Goal: Information Seeking & Learning: Compare options

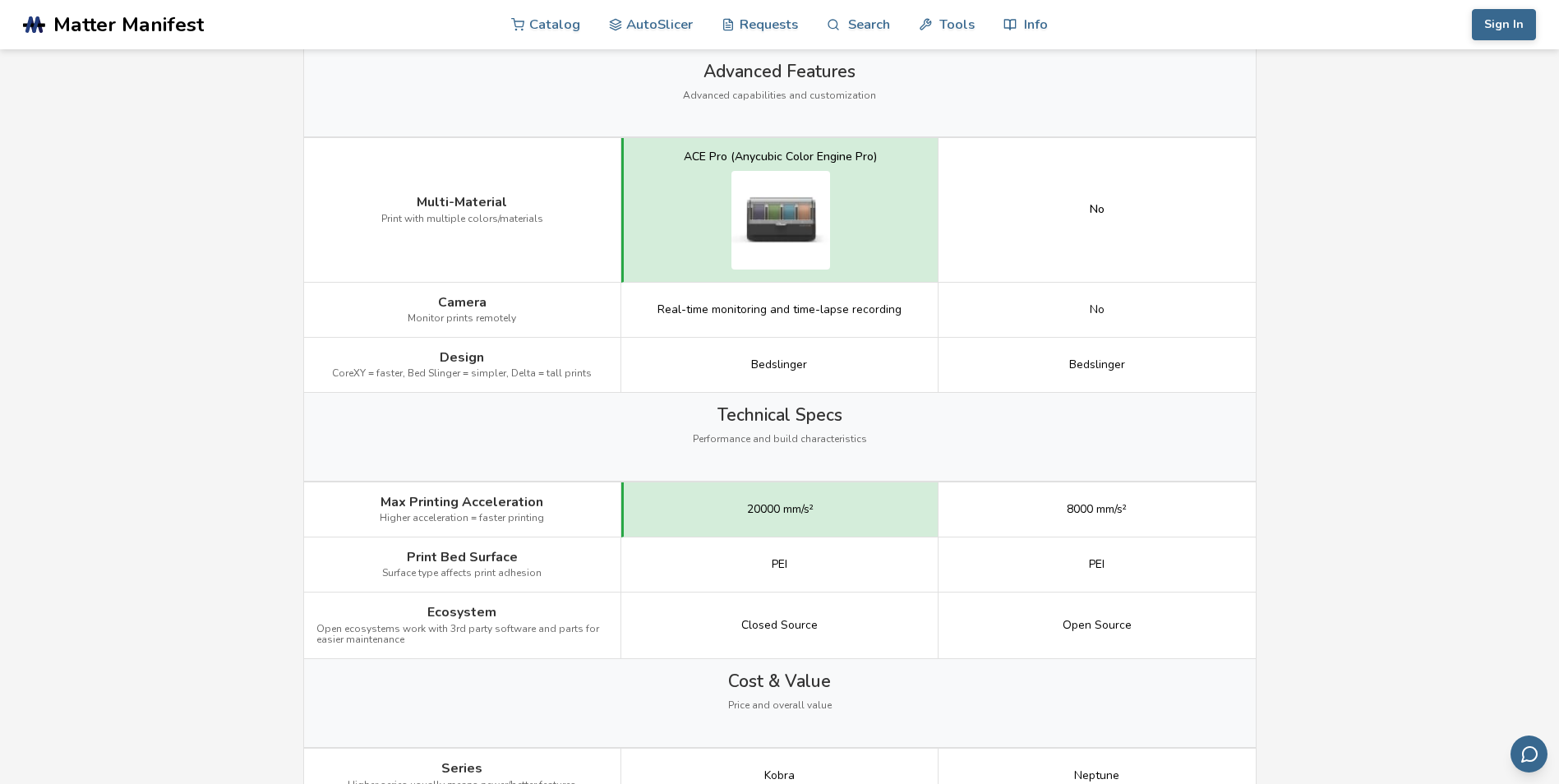
scroll to position [1808, 0]
drag, startPoint x: 403, startPoint y: 369, endPoint x: 318, endPoint y: 368, distance: 85.0
click at [318, 368] on div "Design CoreXY = faster, Bed Slinger = simpler, Delta = tall prints" at bounding box center [463, 364] width 318 height 55
drag, startPoint x: 318, startPoint y: 368, endPoint x: 484, endPoint y: 368, distance: 166.0
click at [483, 368] on span "CoreXY = faster, Bed Slinger = simpler, Delta = tall prints" at bounding box center [462, 373] width 260 height 12
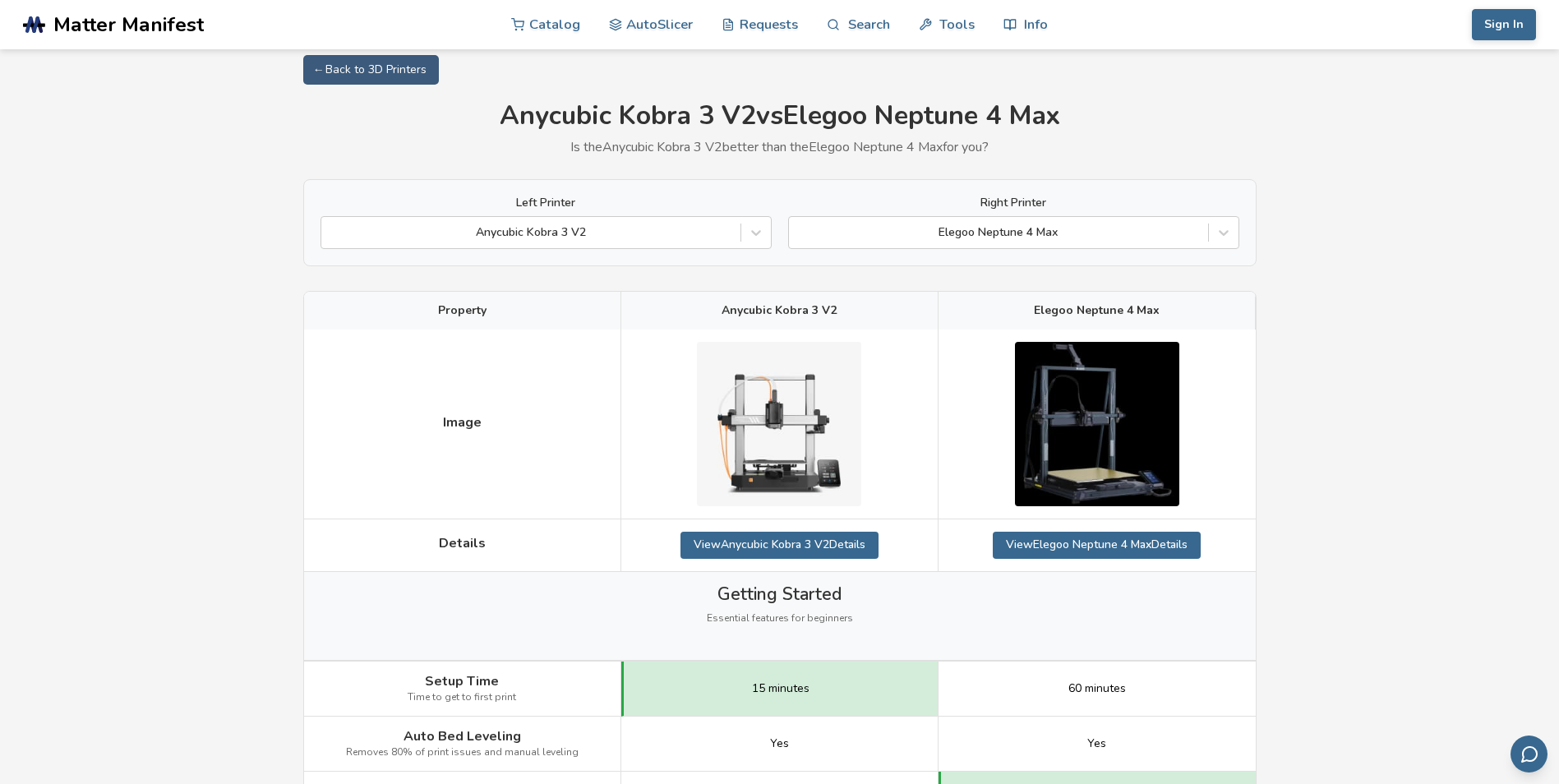
scroll to position [0, 0]
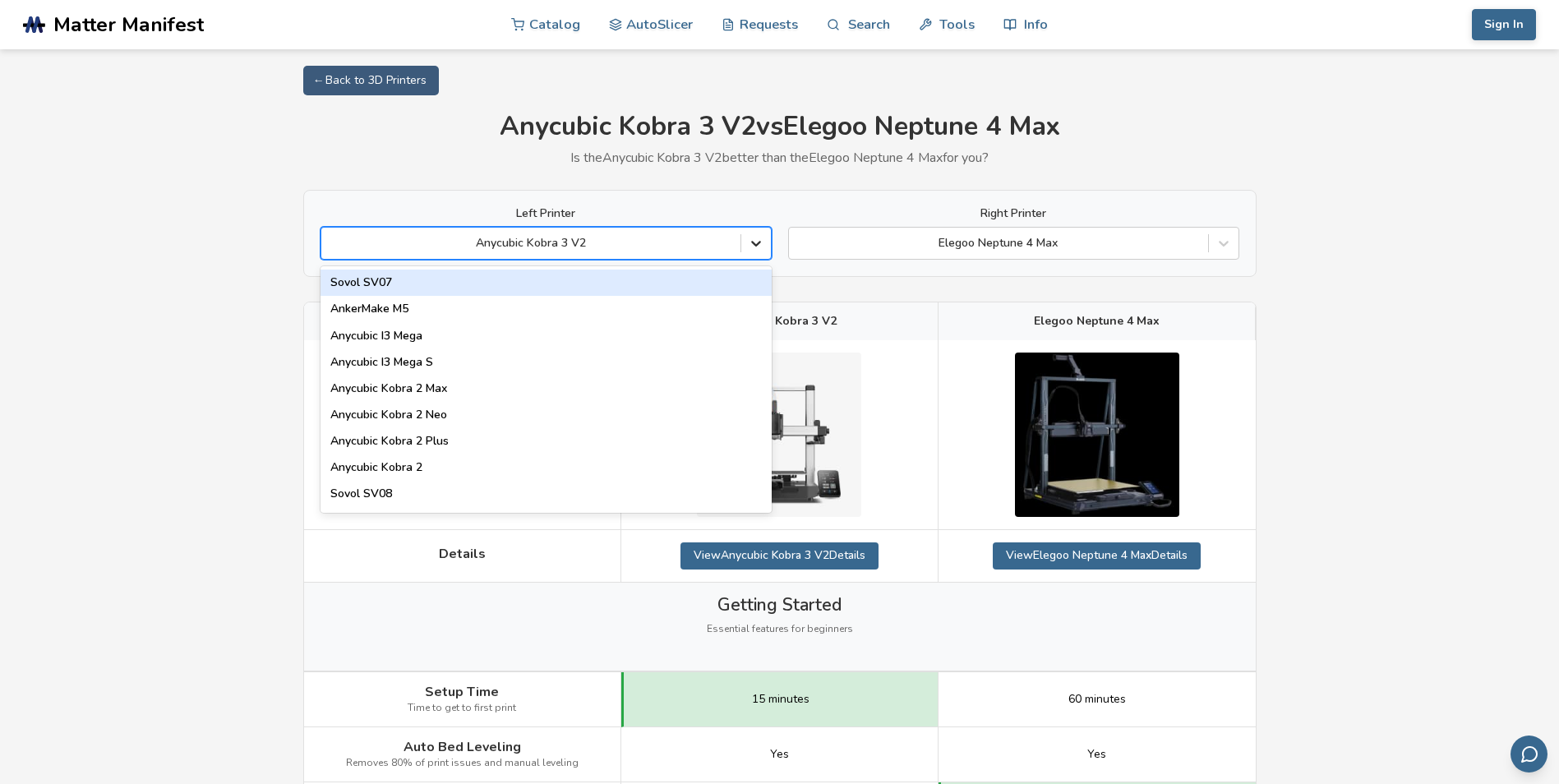
click at [751, 246] on icon at bounding box center [756, 243] width 16 height 16
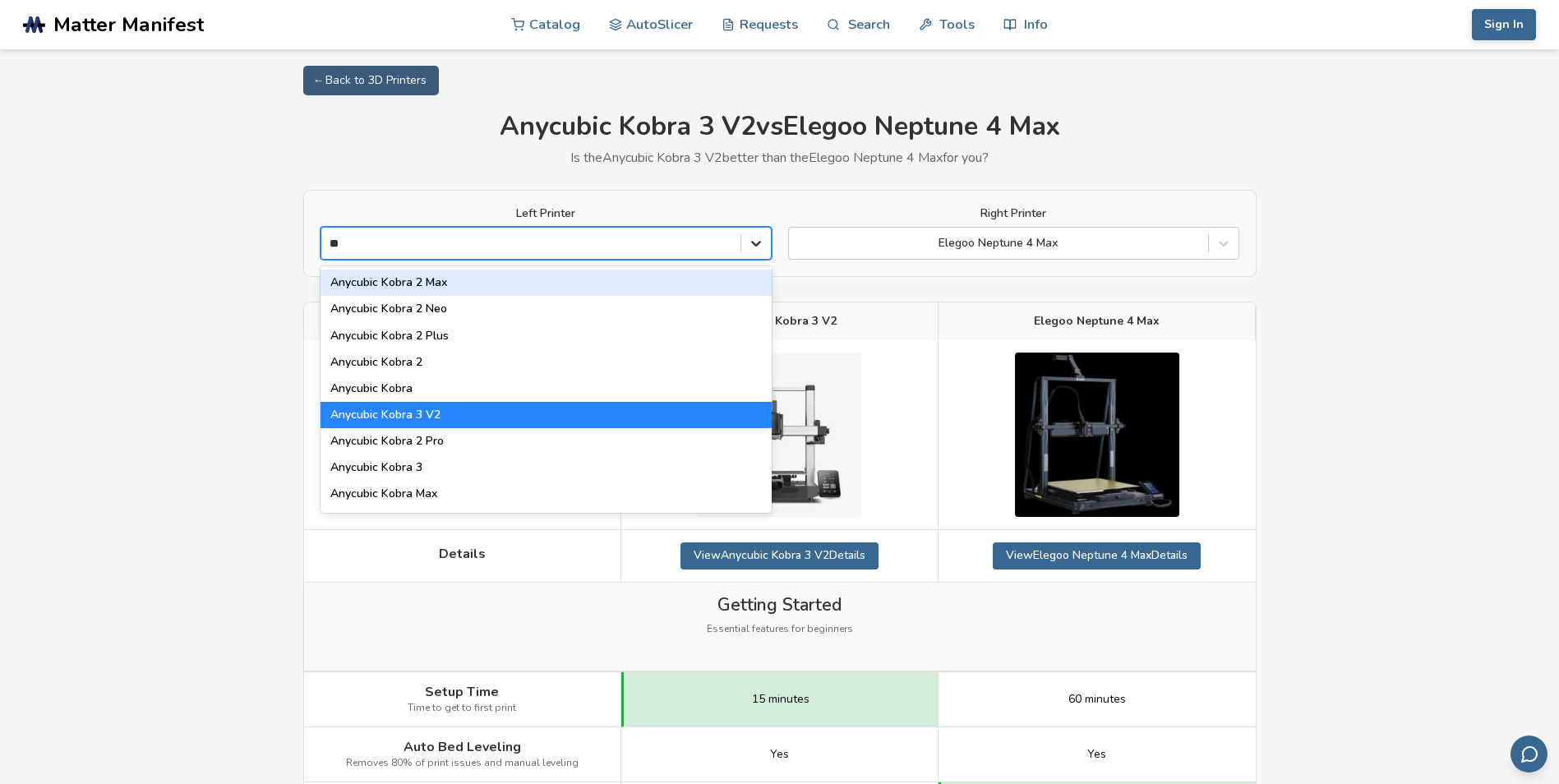
type input "***"
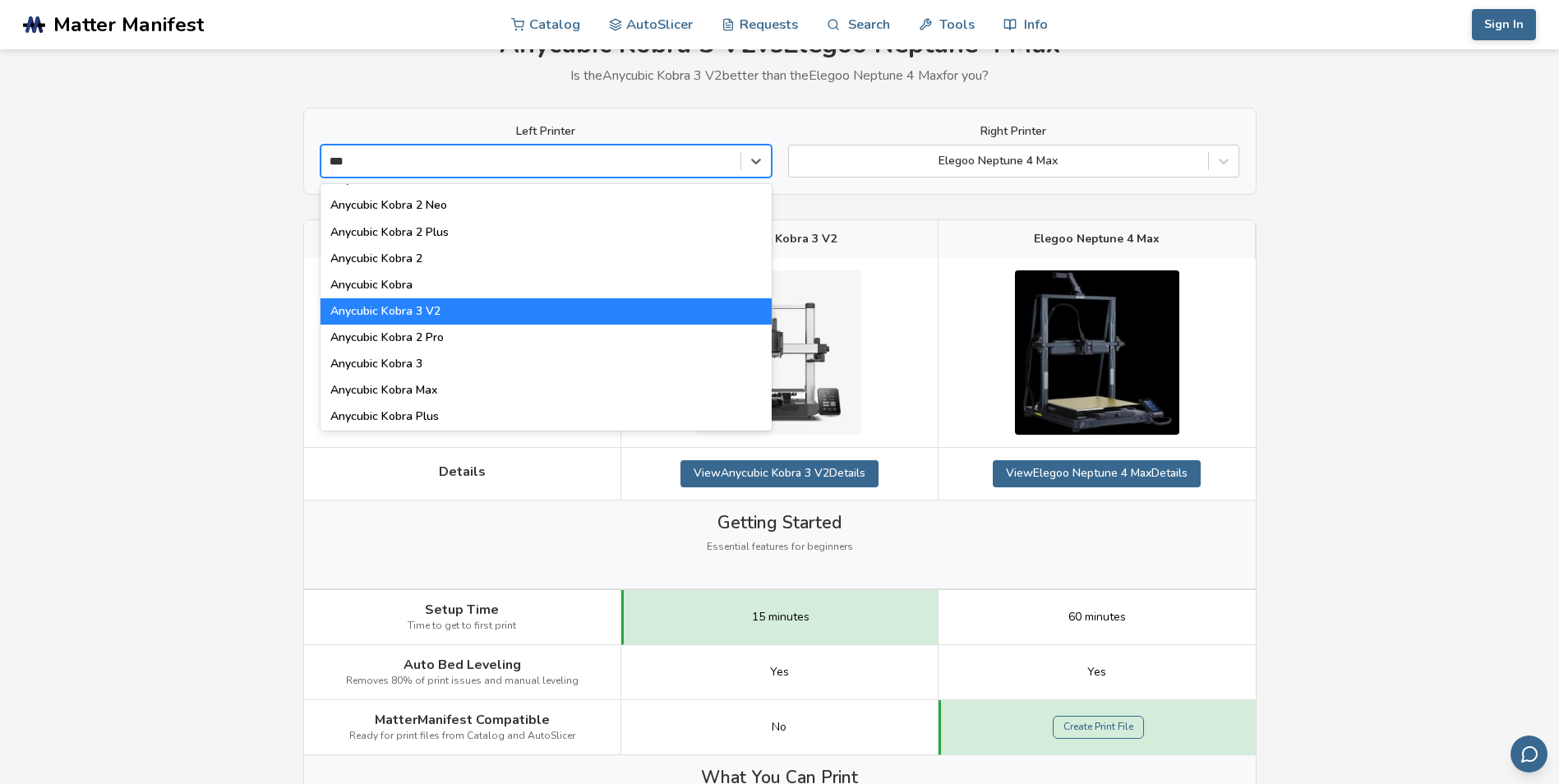
scroll to position [50, 0]
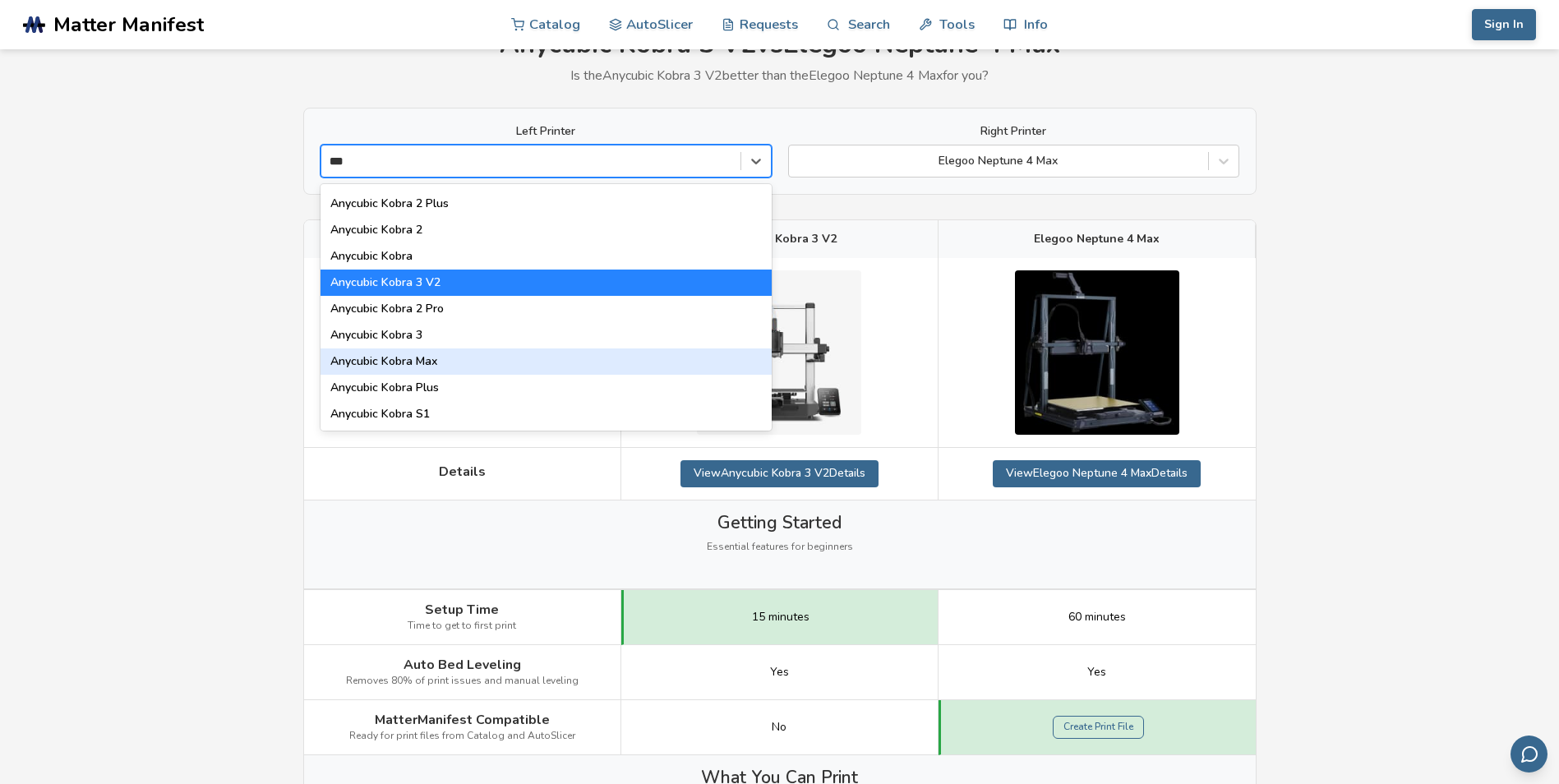
click at [414, 370] on div "Anycubic Kobra Max" at bounding box center [545, 361] width 451 height 26
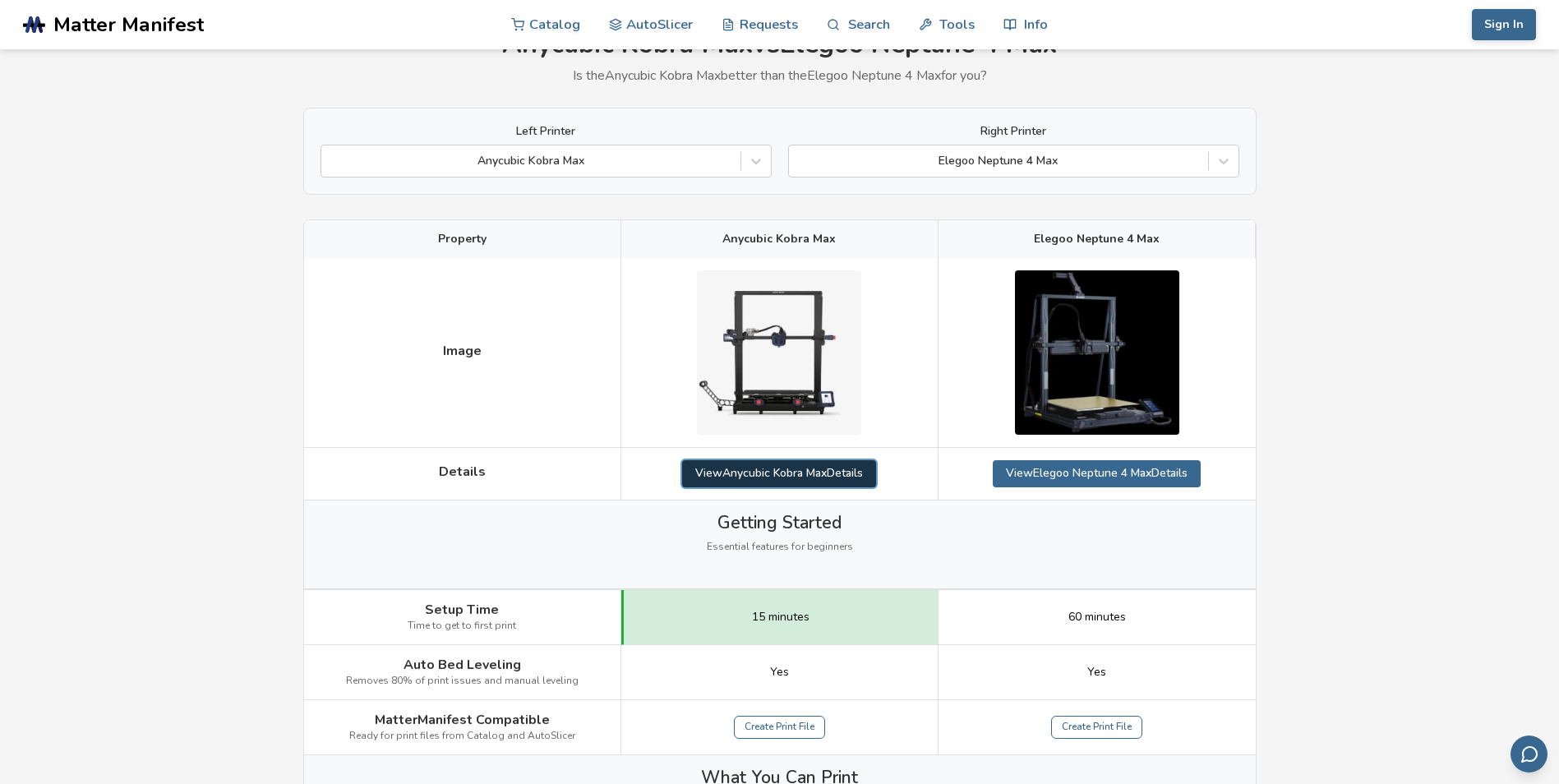
click at [794, 466] on link "View Anycubic Kobra Max Details" at bounding box center [780, 473] width 194 height 26
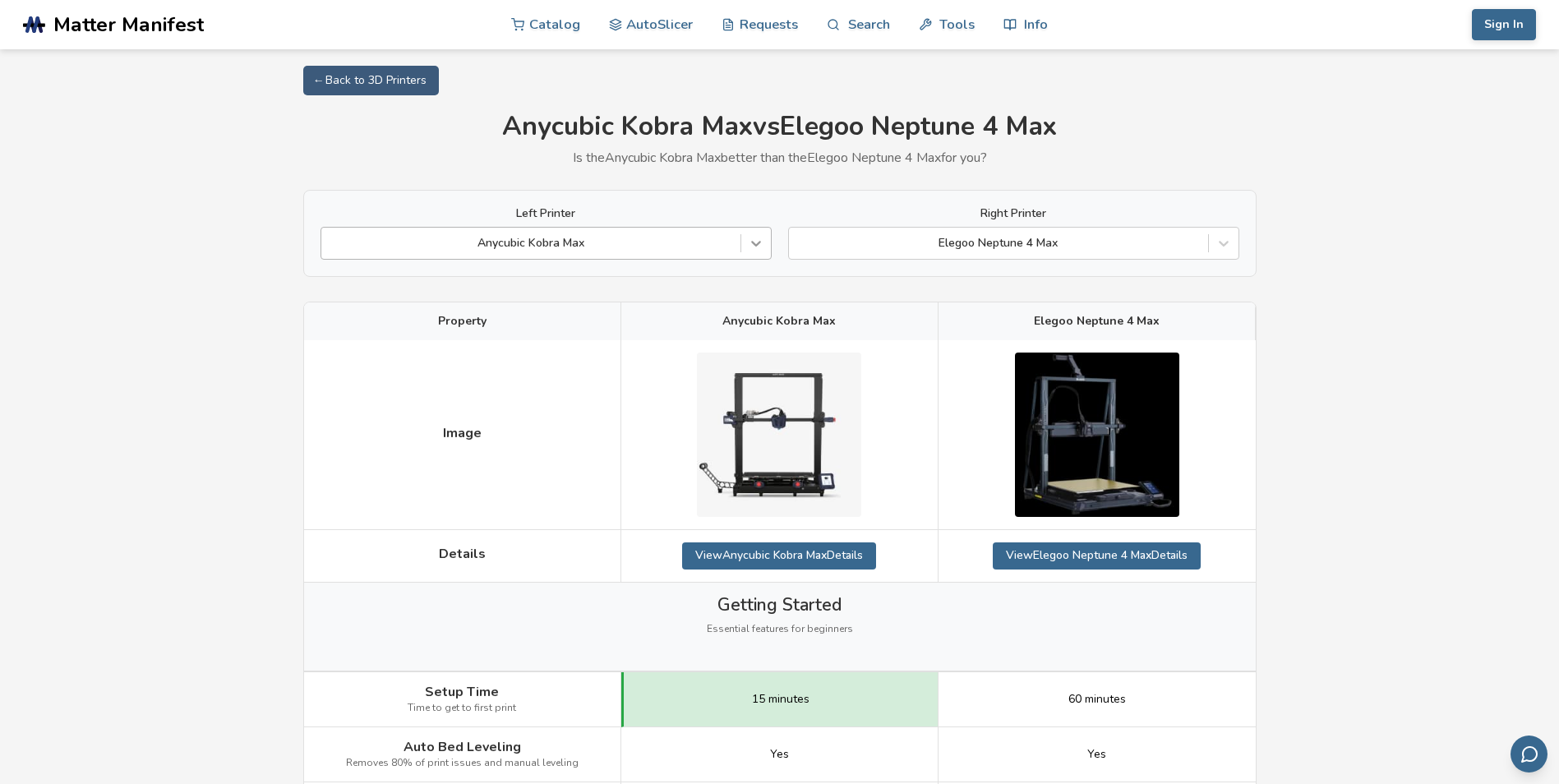
click at [754, 245] on icon at bounding box center [756, 244] width 10 height 5
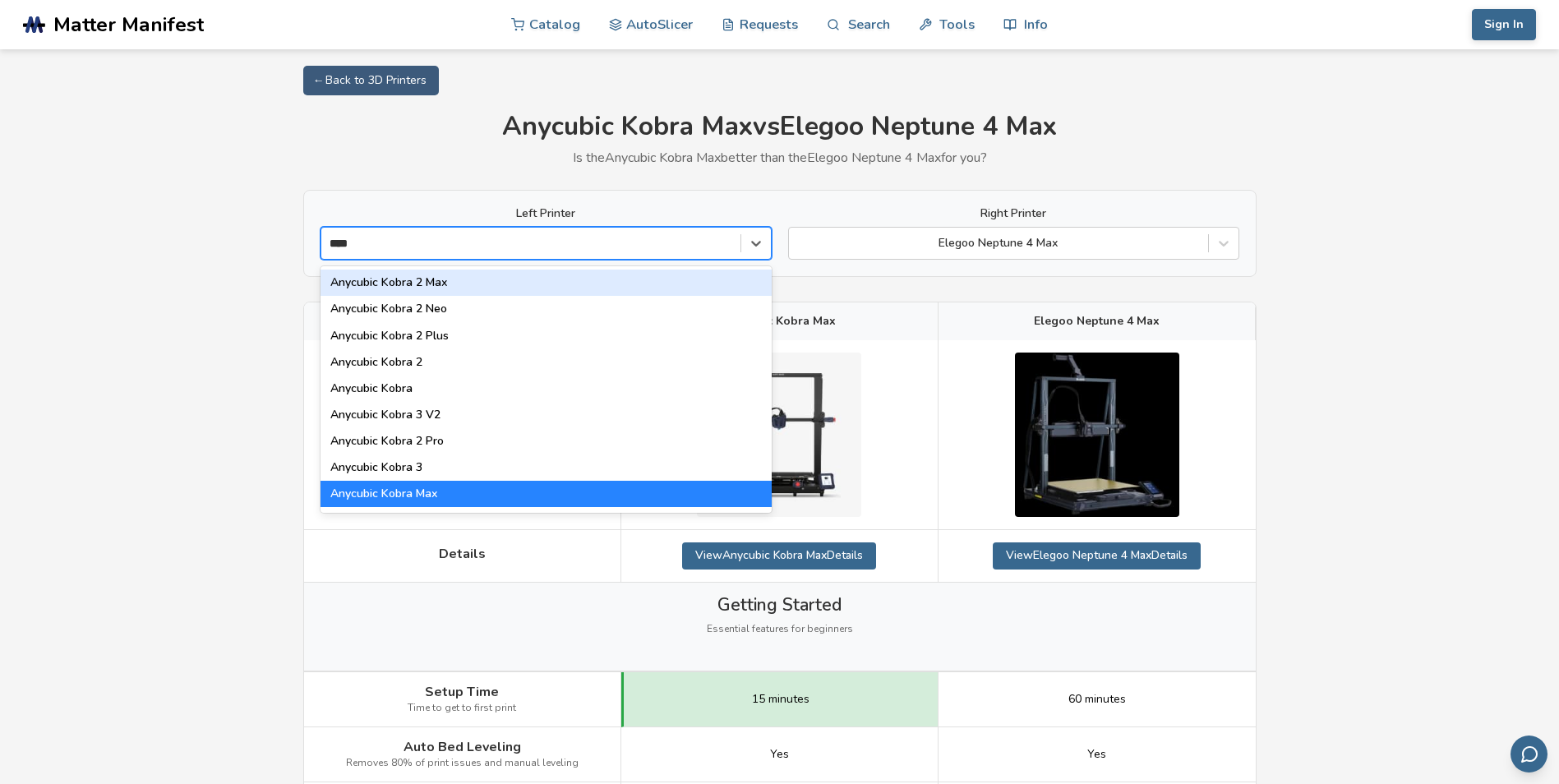
type input "*****"
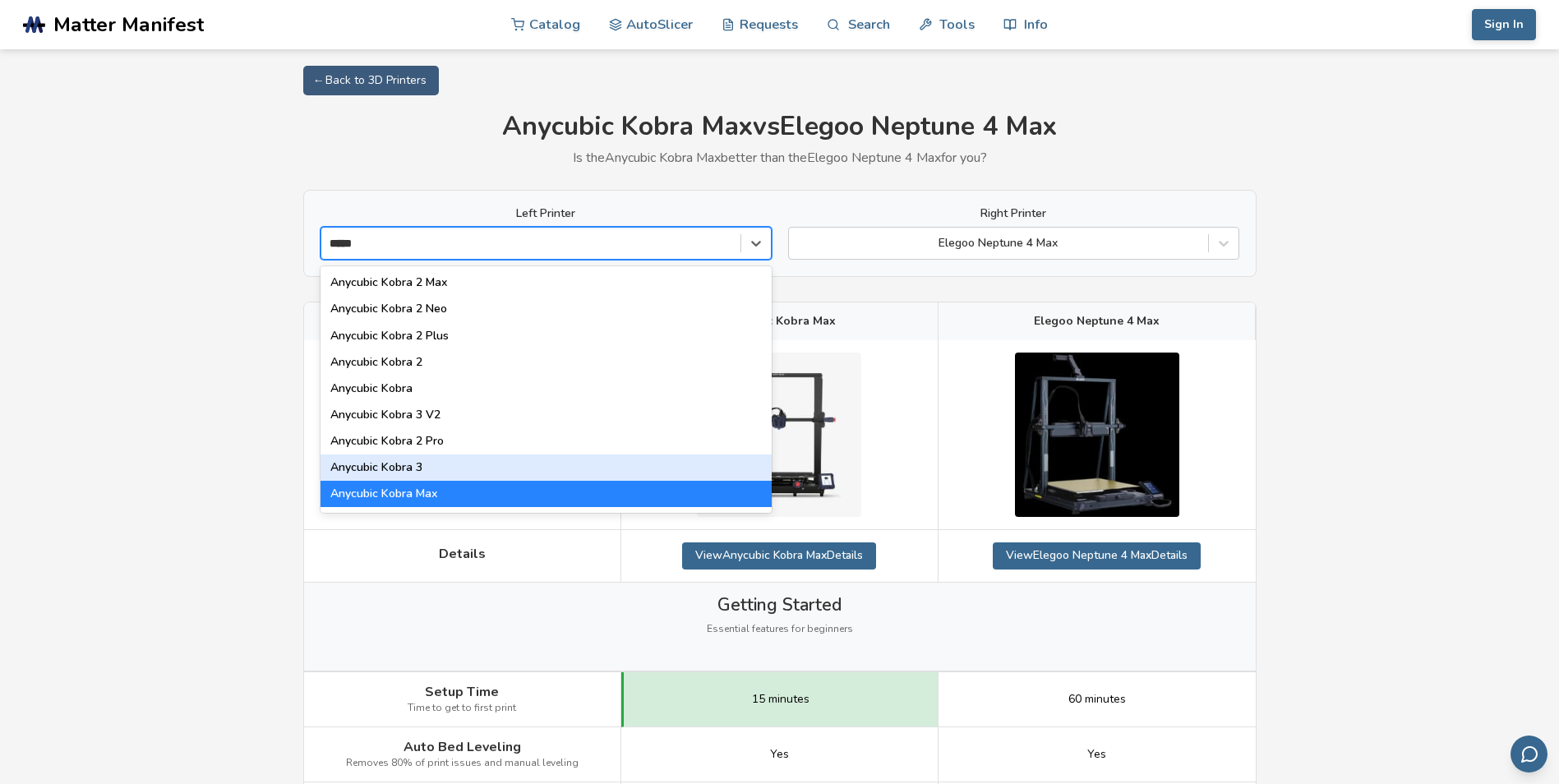
click at [459, 468] on div "Anycubic Kobra 3" at bounding box center [545, 467] width 451 height 26
